Goal: Communication & Community: Participate in discussion

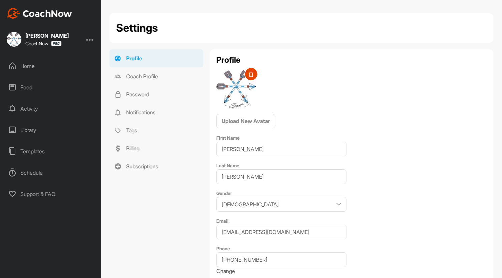
select select "America/[GEOGRAPHIC_DATA] -05:00"
click at [28, 62] on div "Home" at bounding box center [51, 66] width 94 height 17
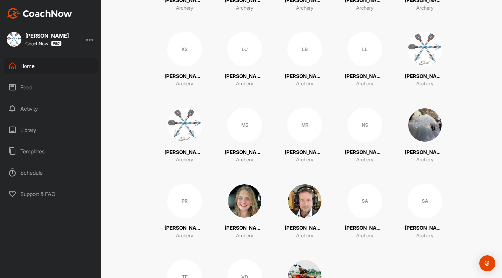
scroll to position [357, 0]
click at [359, 201] on div "SA" at bounding box center [364, 200] width 35 height 35
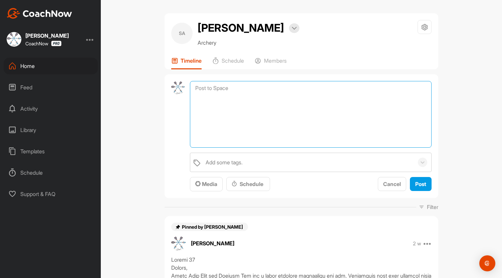
click at [209, 88] on textarea at bounding box center [310, 114] width 241 height 67
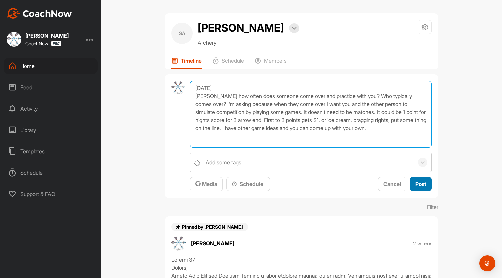
type textarea "[DATE] [PERSON_NAME] how often does someone come over and practice with you? Wh…"
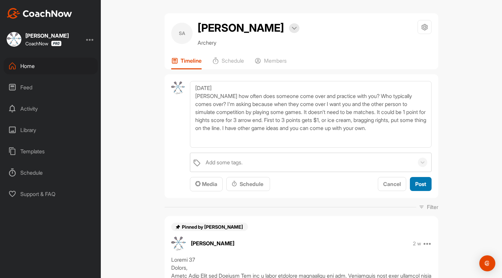
click at [415, 183] on span "Post" at bounding box center [420, 184] width 11 height 7
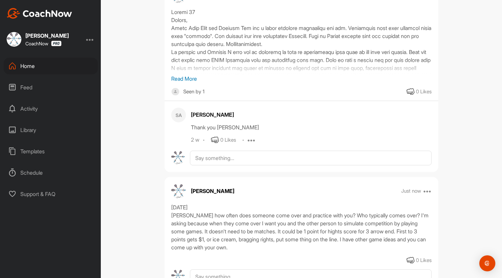
scroll to position [158, 0]
